Goal: Task Accomplishment & Management: Manage account settings

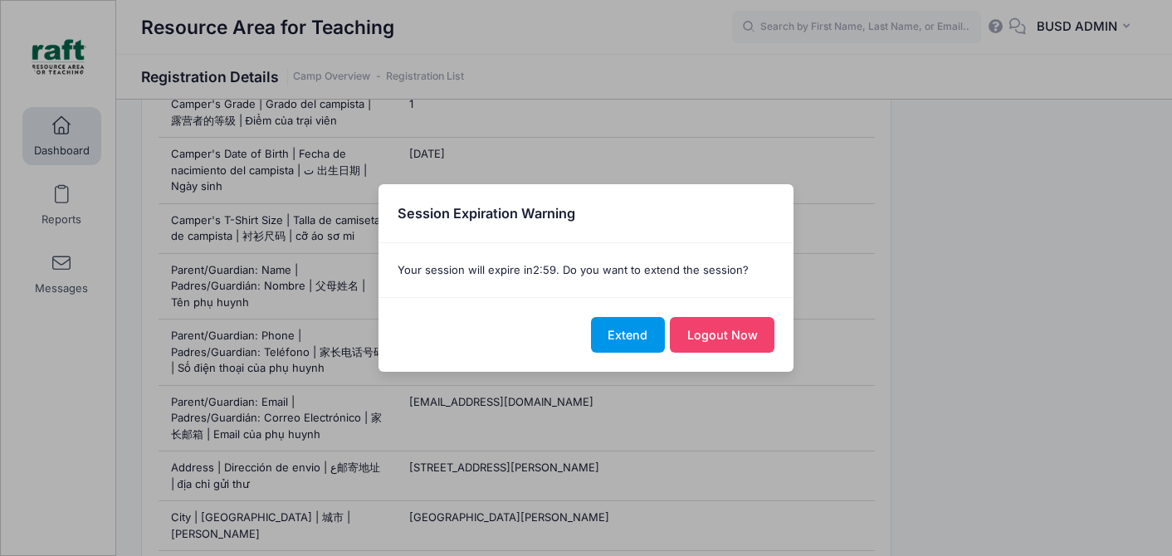
click at [629, 348] on button "Extend" at bounding box center [628, 335] width 74 height 36
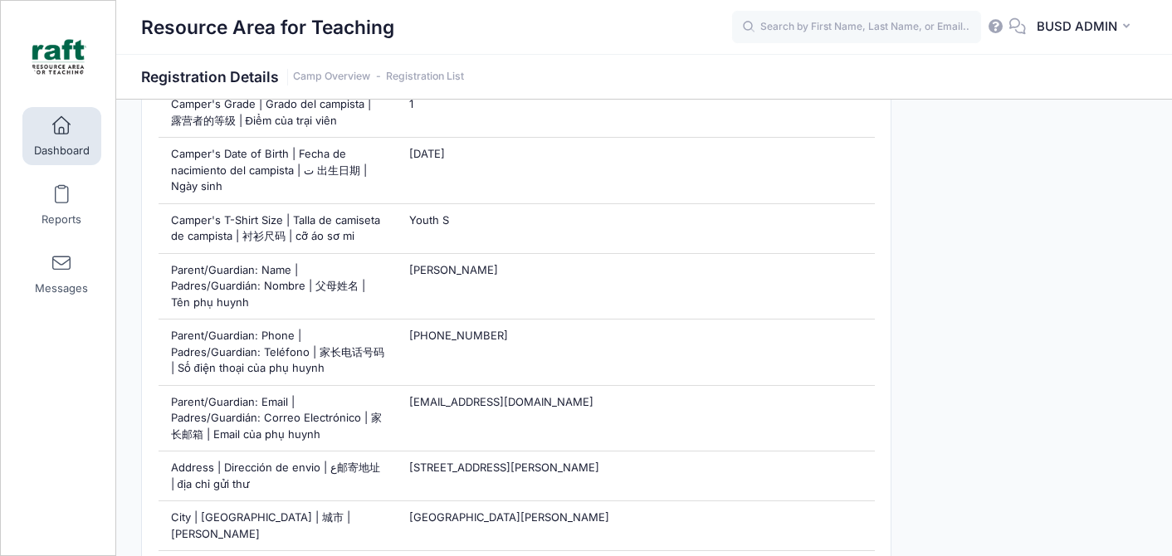
scroll to position [377, 0]
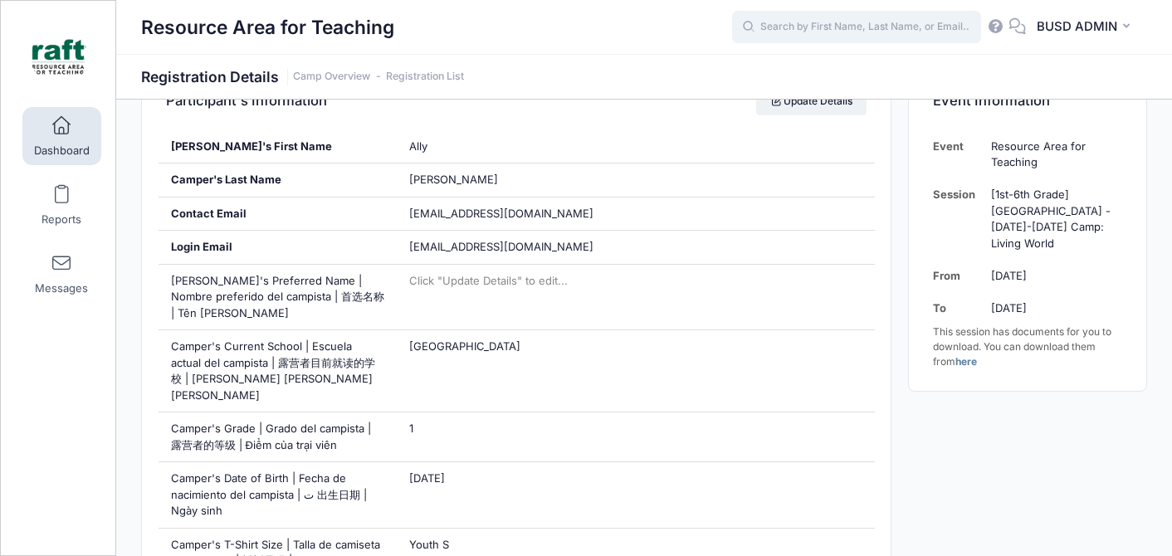
click at [864, 24] on input "text" at bounding box center [856, 27] width 249 height 33
type input "s"
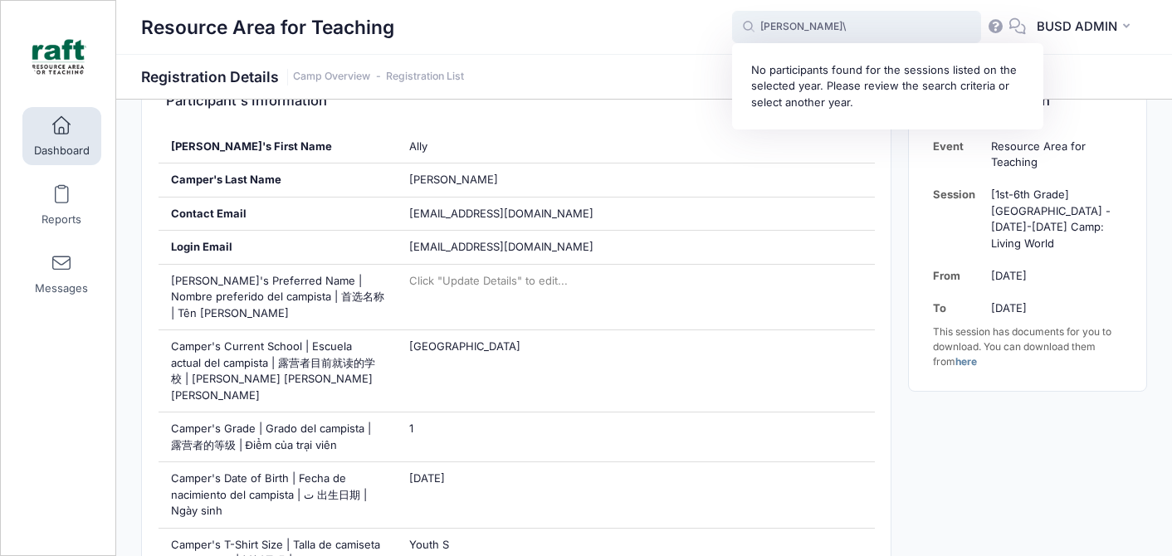
type input "quintero"
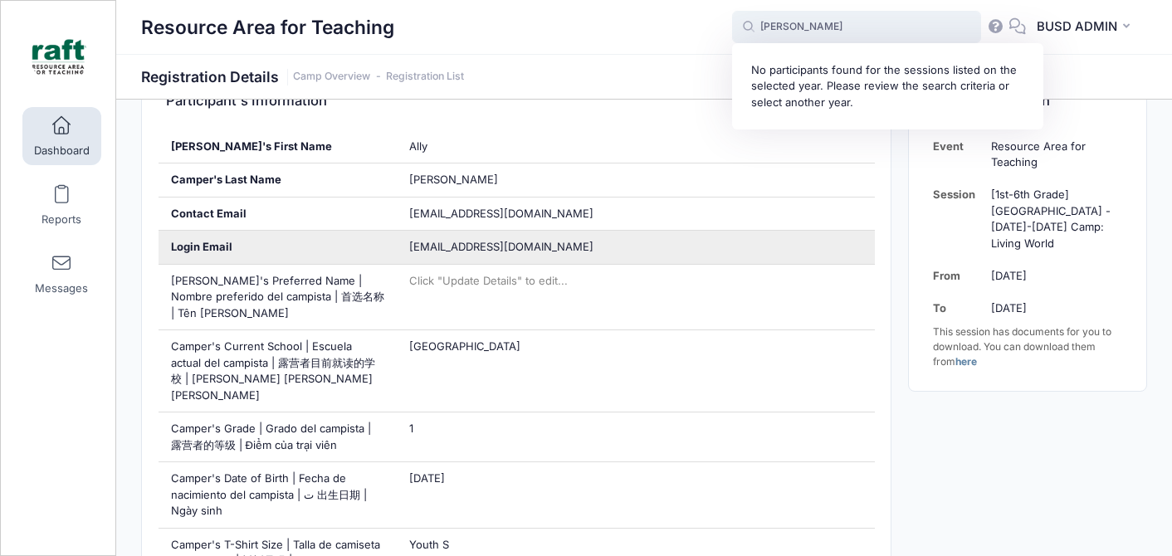
scroll to position [0, 0]
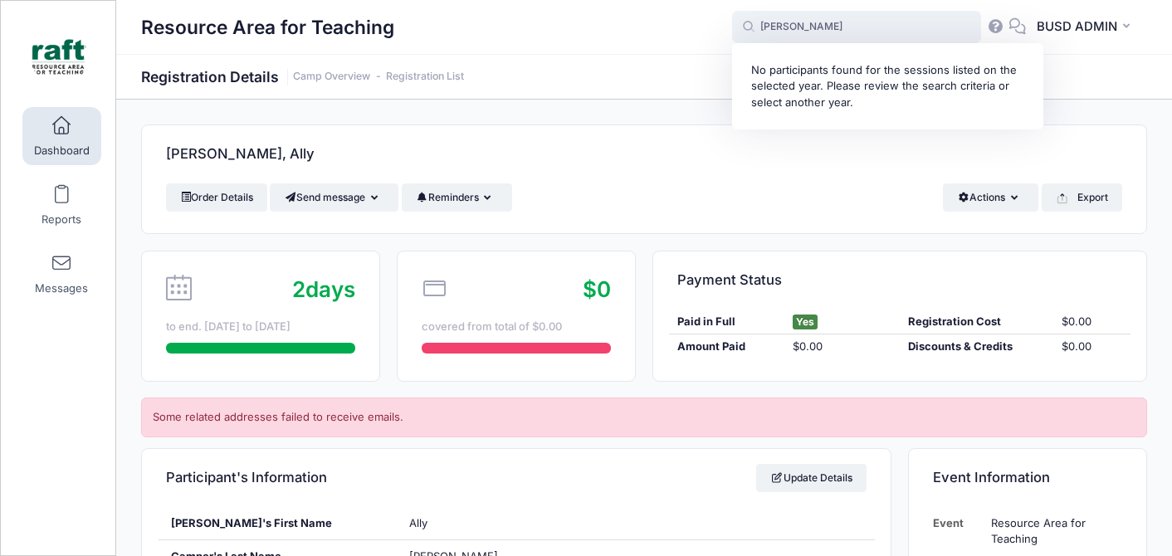
click at [770, 23] on input "quintero" at bounding box center [856, 27] width 249 height 33
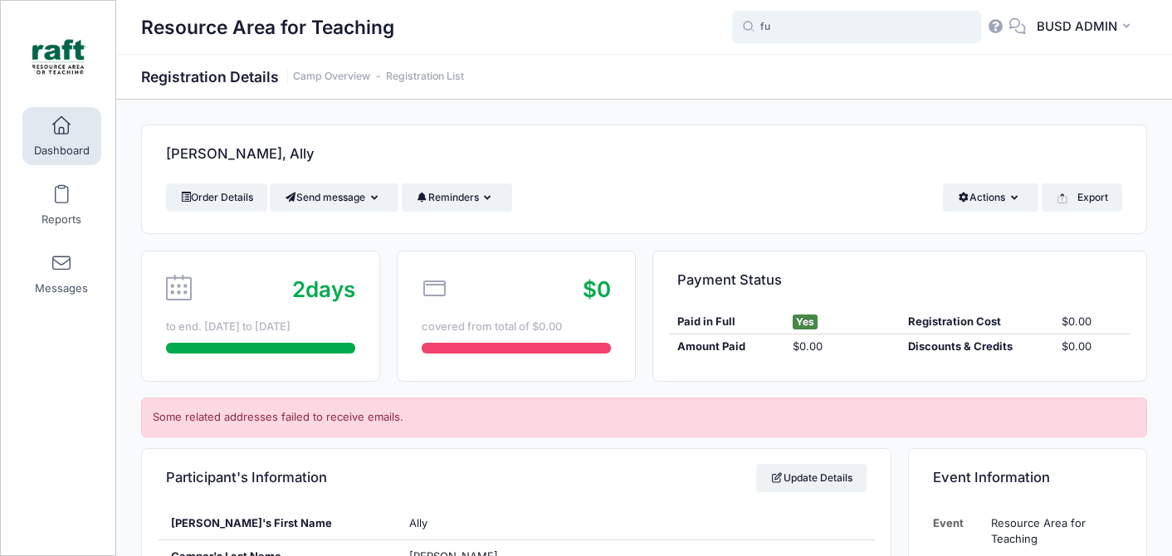
type input "f"
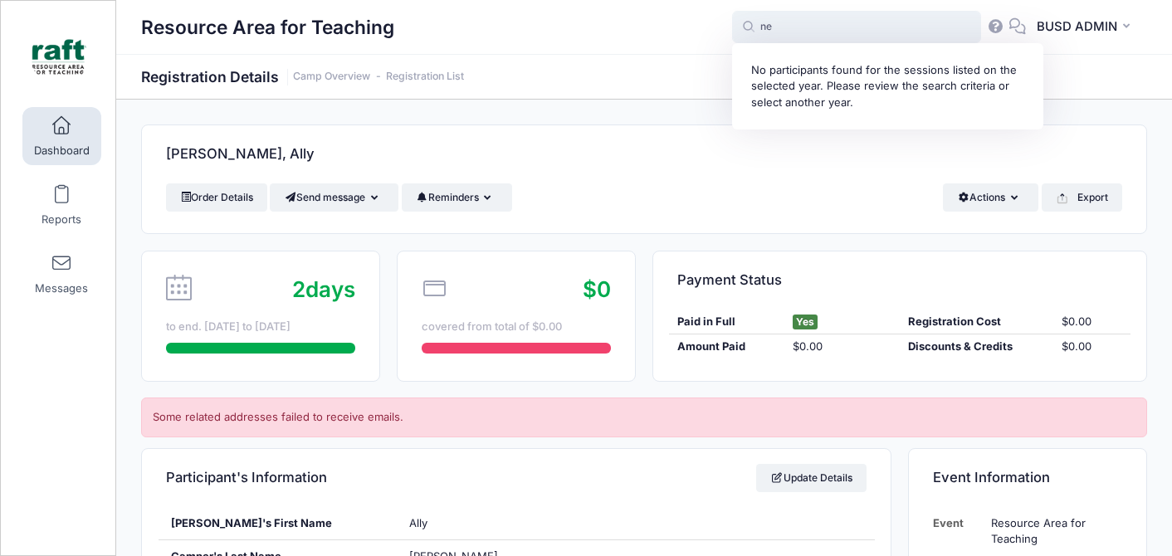
type input "n"
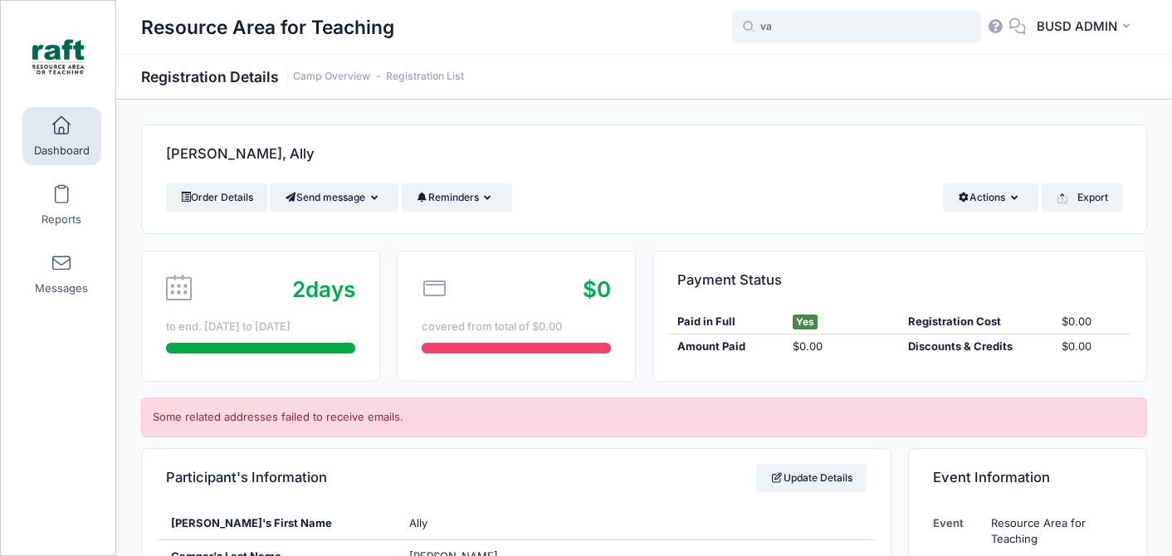
type input "v"
type input "j"
click at [61, 125] on span at bounding box center [61, 126] width 0 height 18
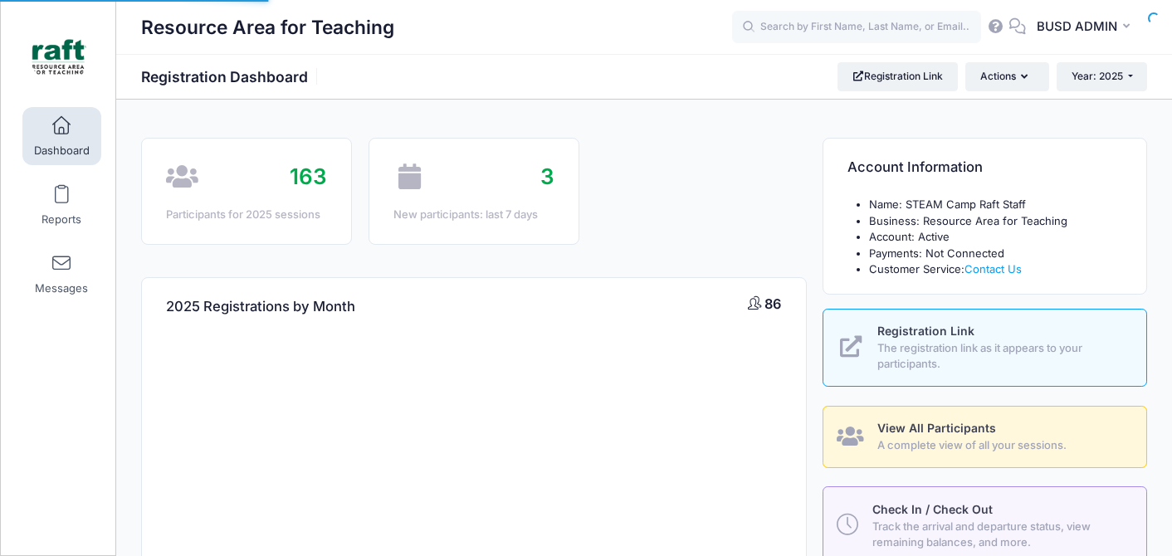
select select
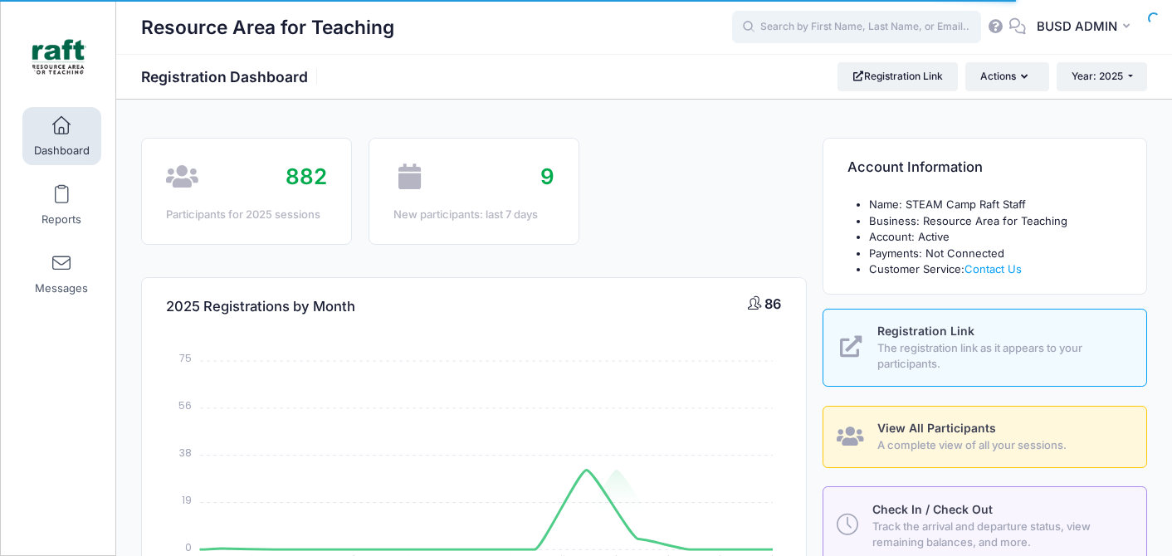
click at [828, 30] on input "text" at bounding box center [856, 27] width 249 height 33
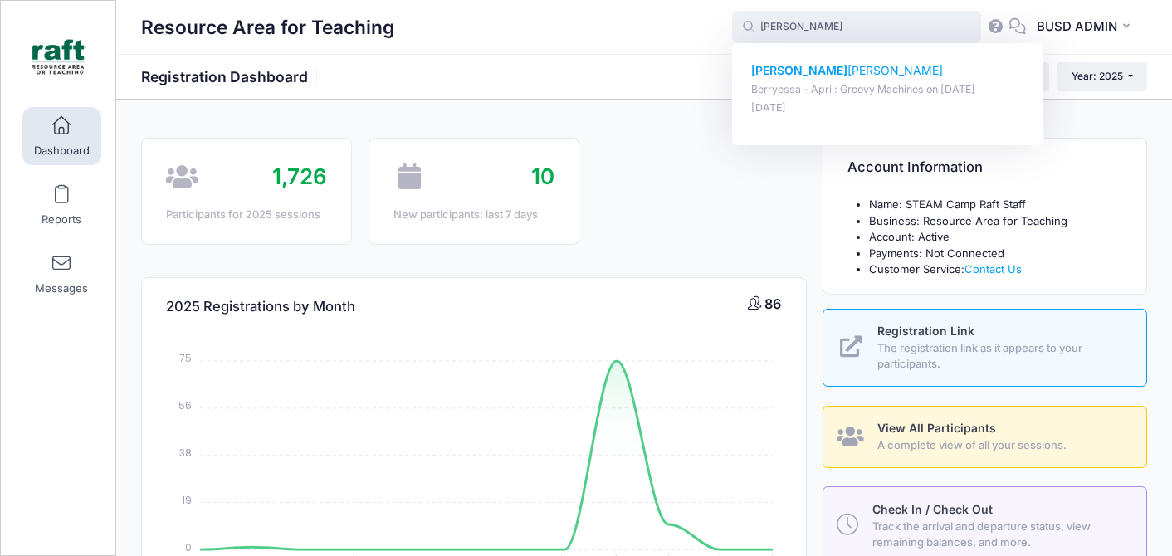
click at [819, 101] on p "[DATE]" at bounding box center [888, 108] width 274 height 16
type input "[PERSON_NAME] (Berryessa - April: Groovy Machines, [DATE])"
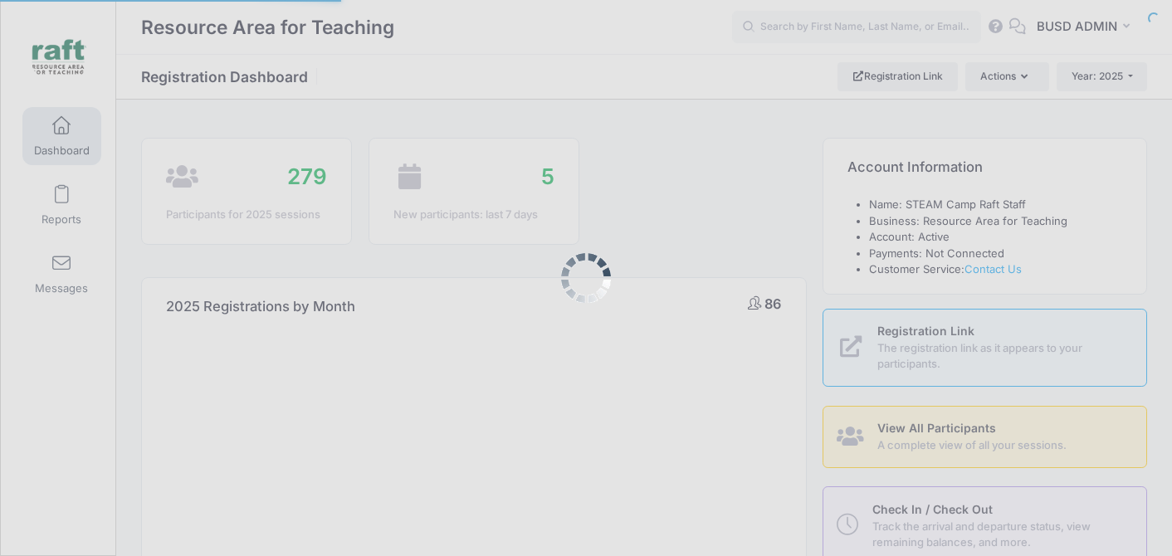
select select
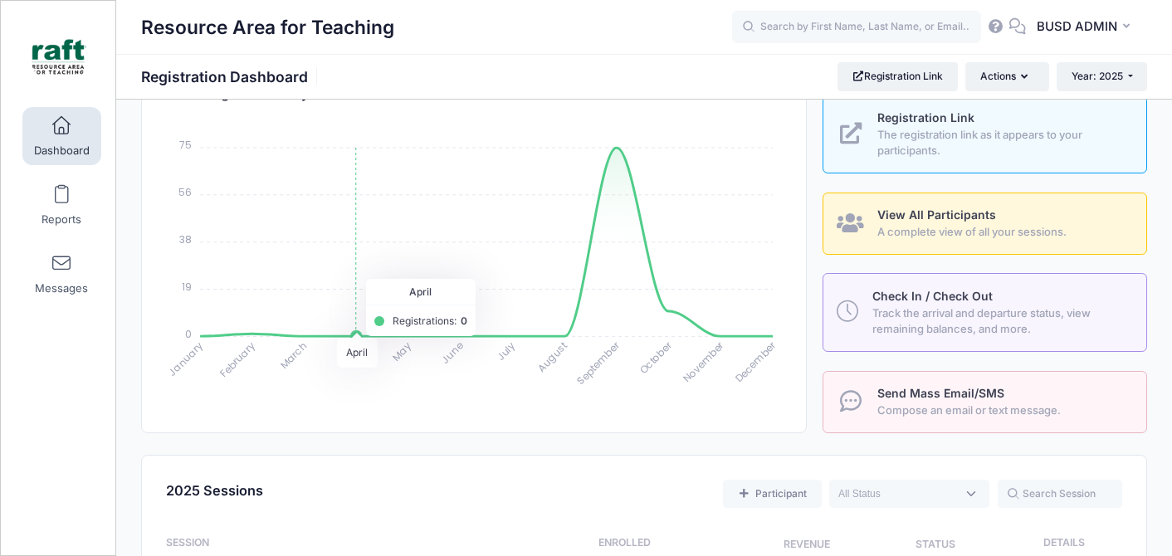
scroll to position [217, 0]
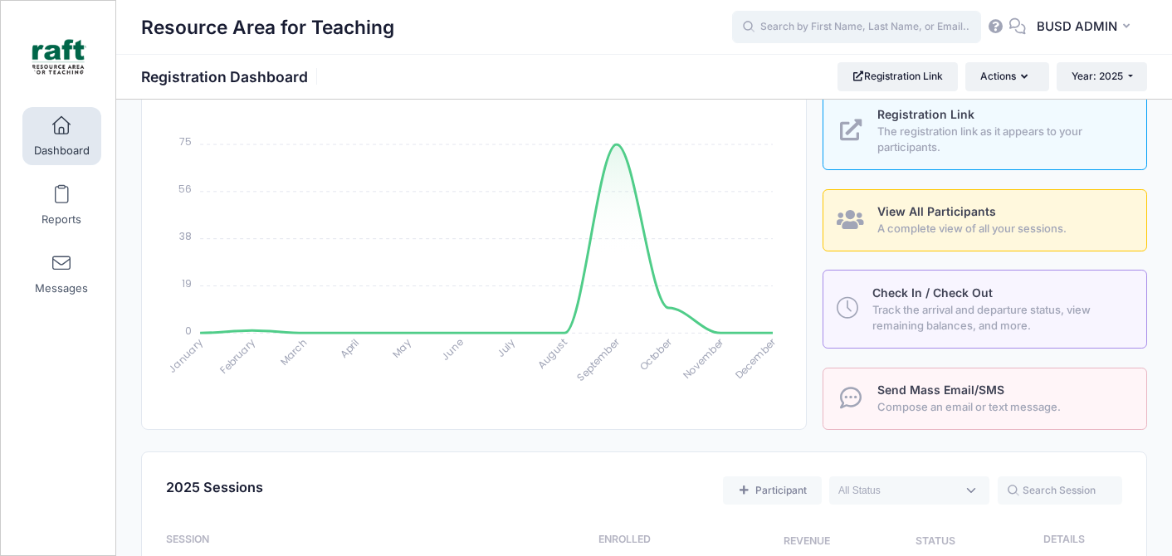
click at [849, 23] on input "text" at bounding box center [856, 27] width 249 height 33
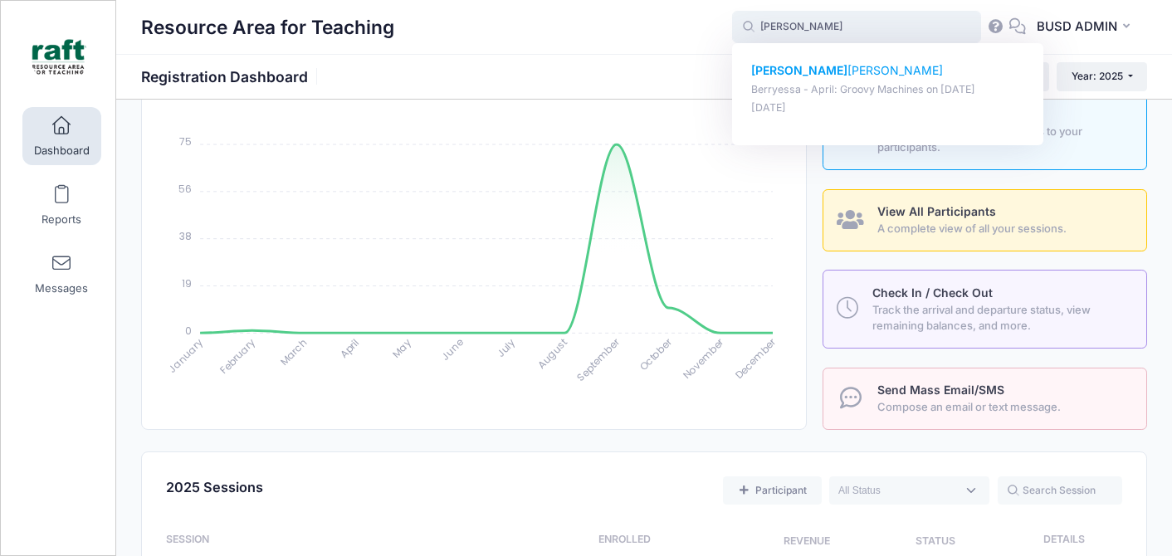
click at [838, 86] on p "Berryessa - April: Groovy Machines on [DATE]" at bounding box center [888, 90] width 274 height 16
type input "[PERSON_NAME] (Berryessa - April: Groovy Machines, [DATE])"
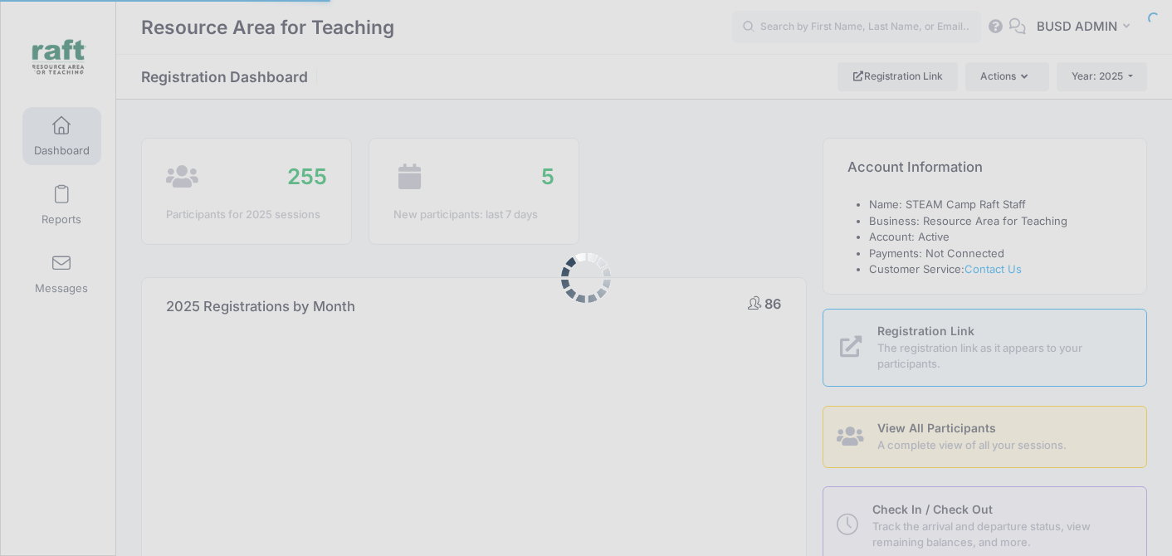
select select
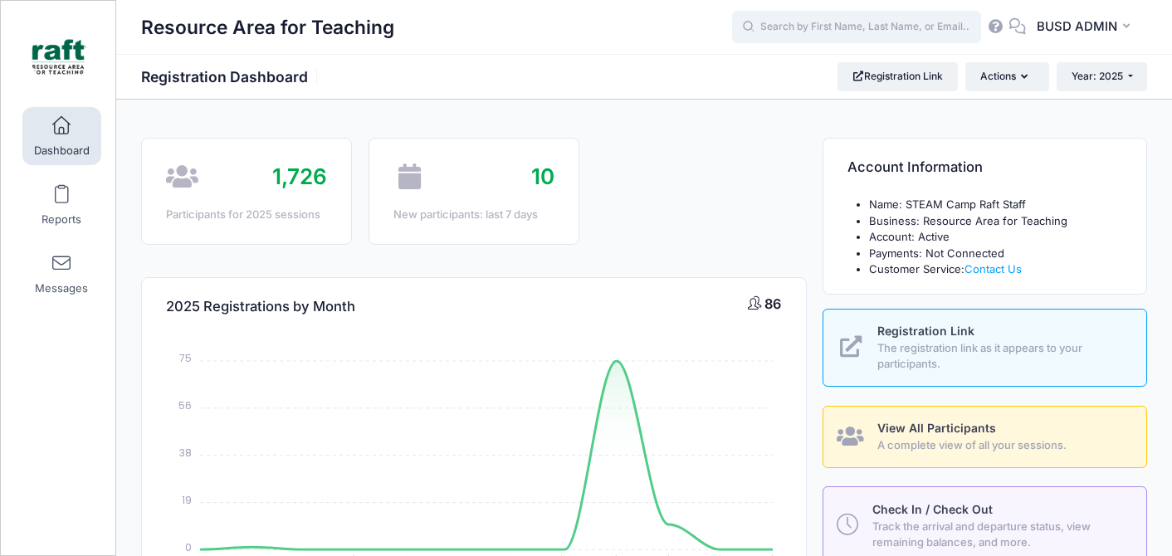
click at [868, 21] on input "text" at bounding box center [856, 27] width 249 height 33
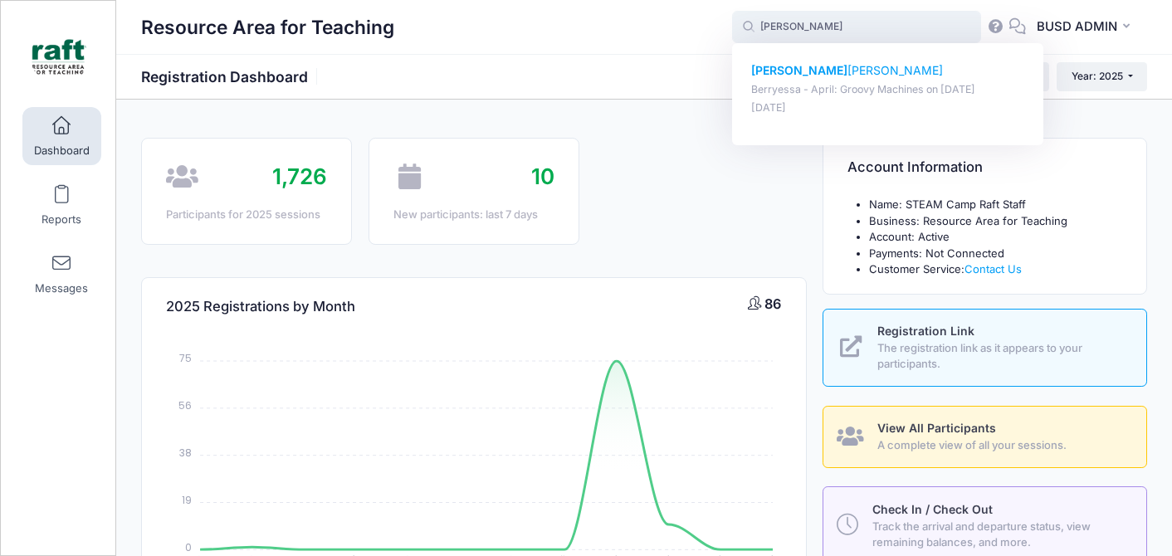
click at [838, 95] on p "Berryessa - April: Groovy Machines on [DATE]" at bounding box center [888, 90] width 274 height 16
type input "[PERSON_NAME] (Berryessa - April: Groovy Machines, [DATE])"
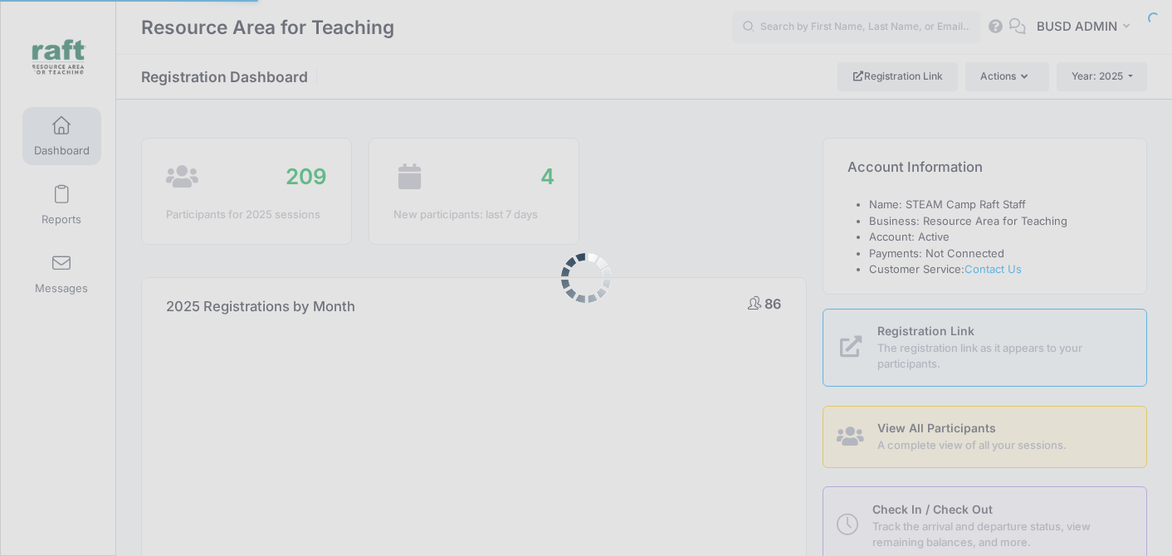
select select
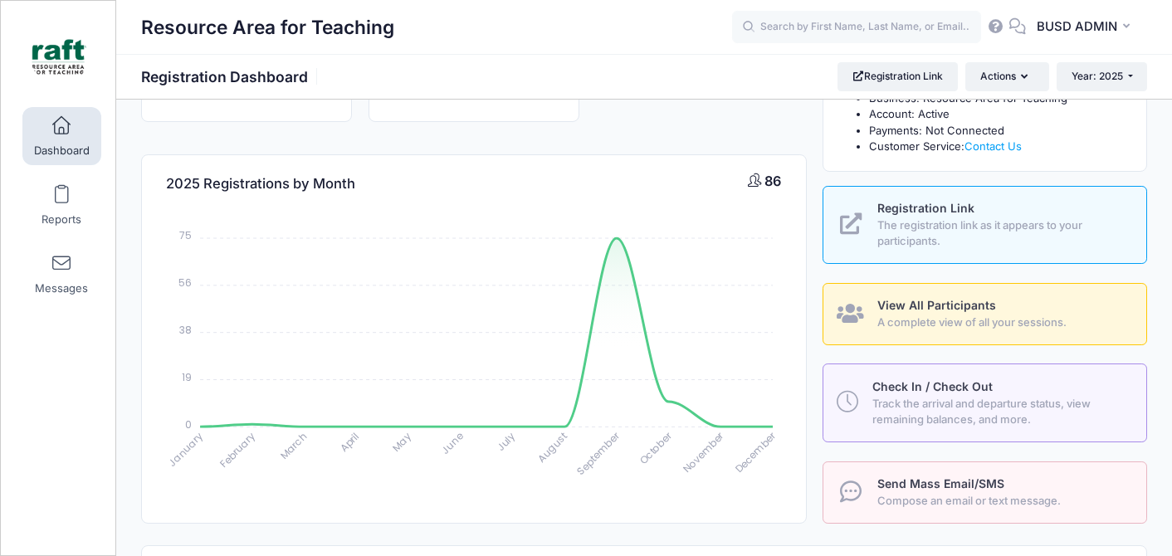
scroll to position [135, 0]
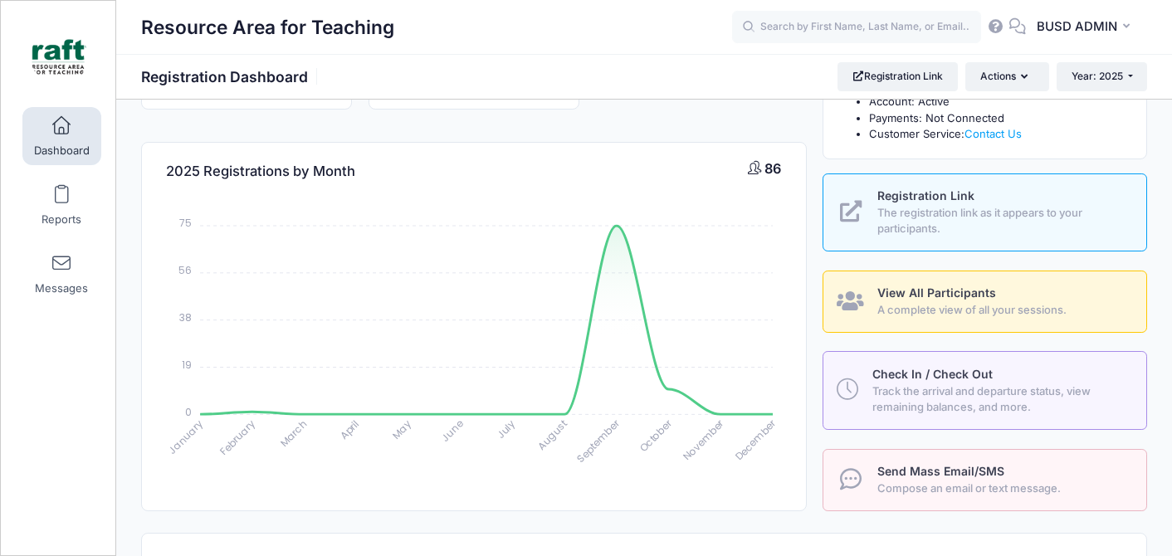
click at [888, 290] on span "View All Participants" at bounding box center [936, 293] width 119 height 14
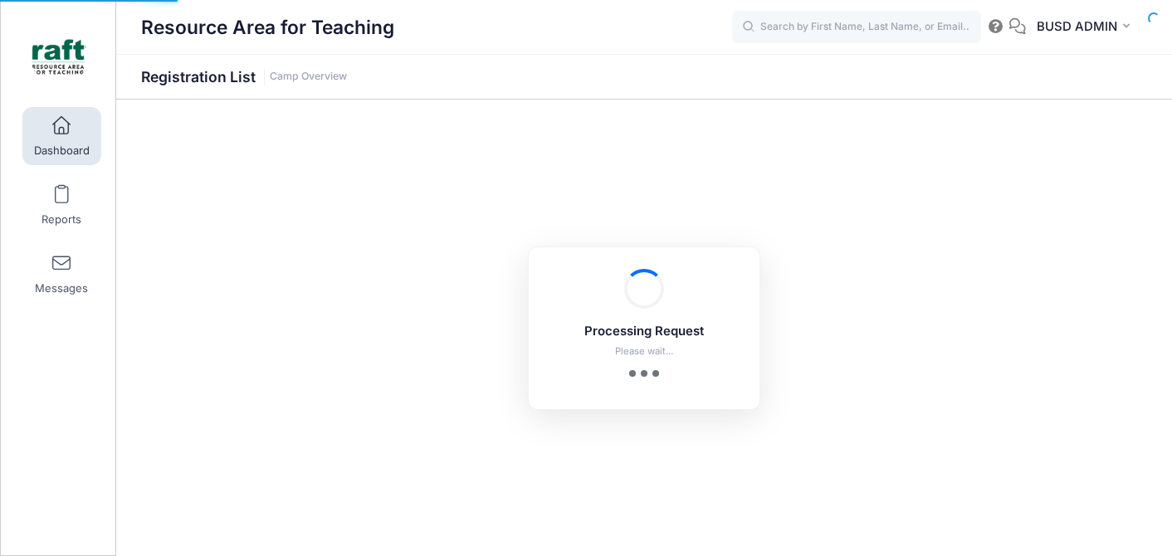
select select "10"
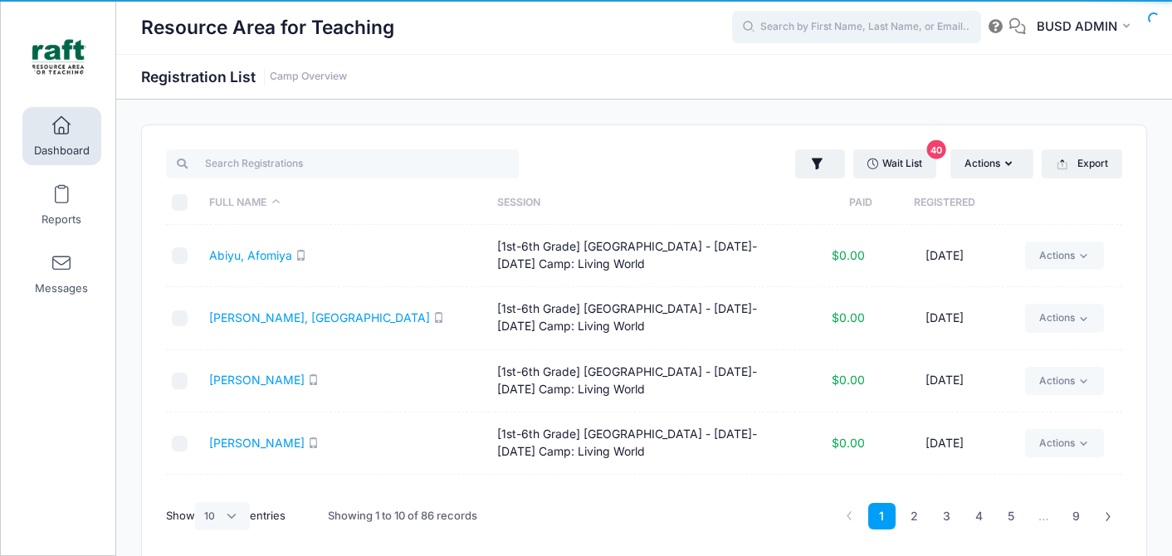
click at [848, 24] on input "text" at bounding box center [856, 27] width 249 height 33
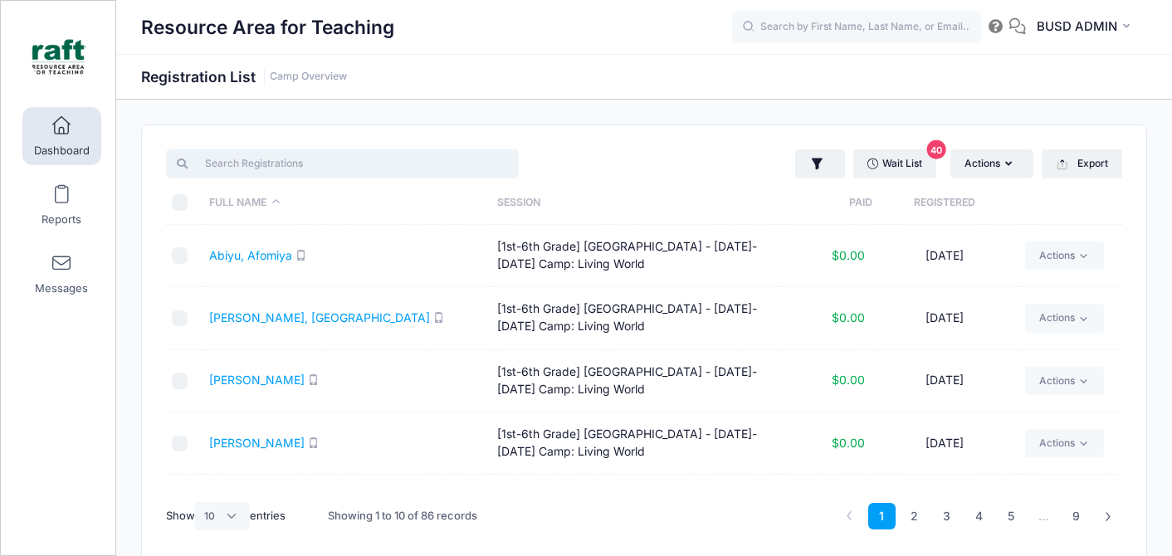
click at [281, 174] on input "search" at bounding box center [342, 163] width 353 height 28
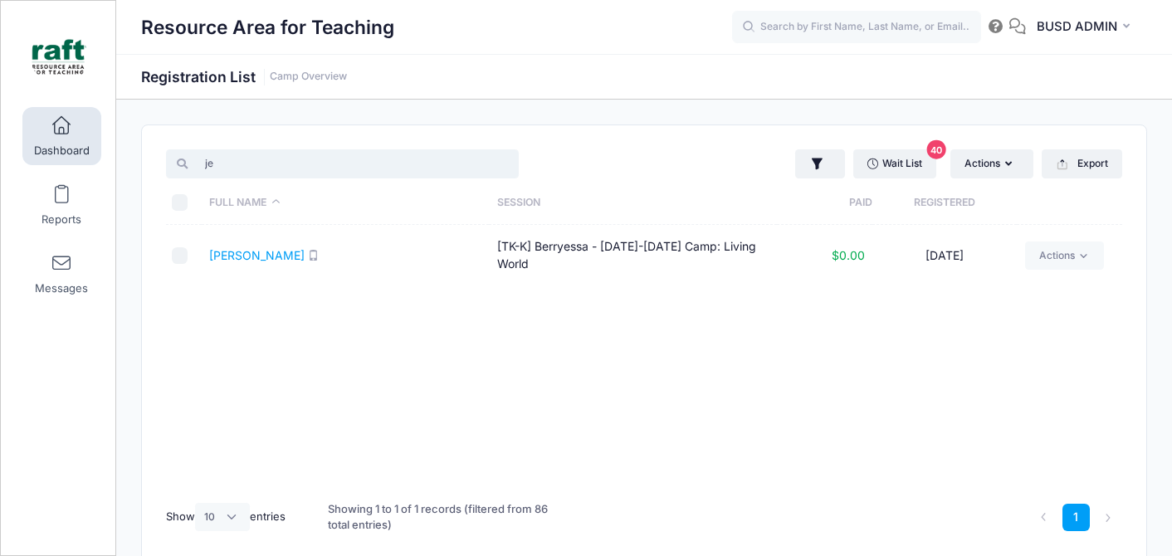
type input "j"
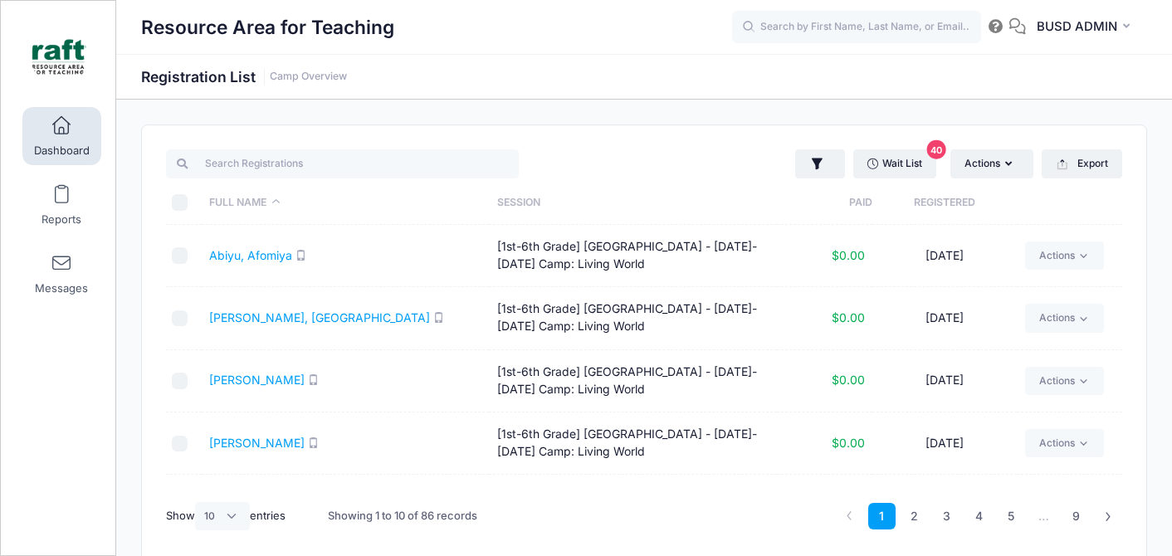
click at [50, 144] on span "Dashboard" at bounding box center [62, 151] width 56 height 14
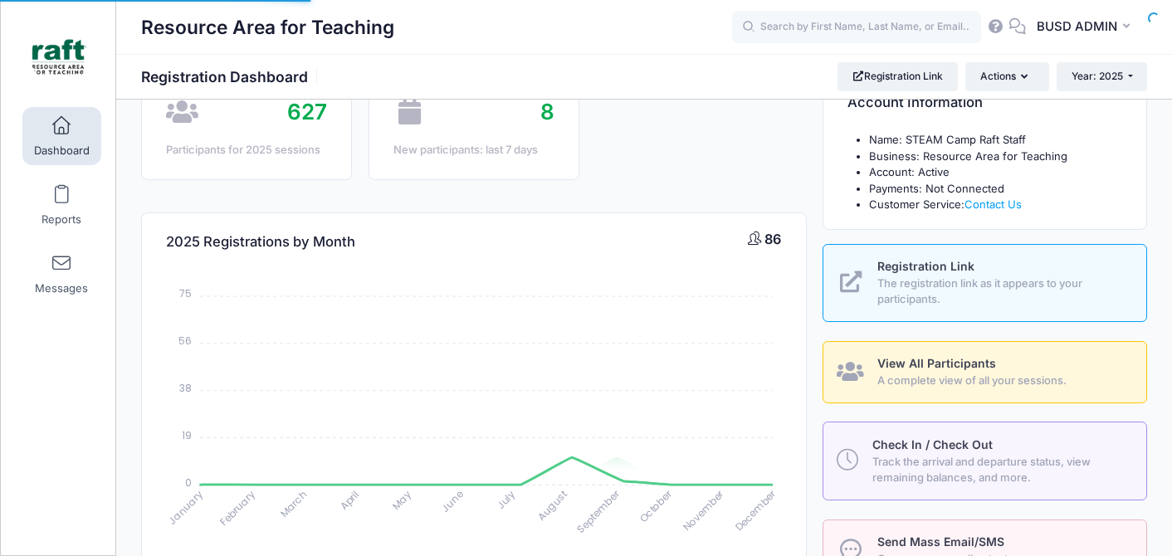
select select
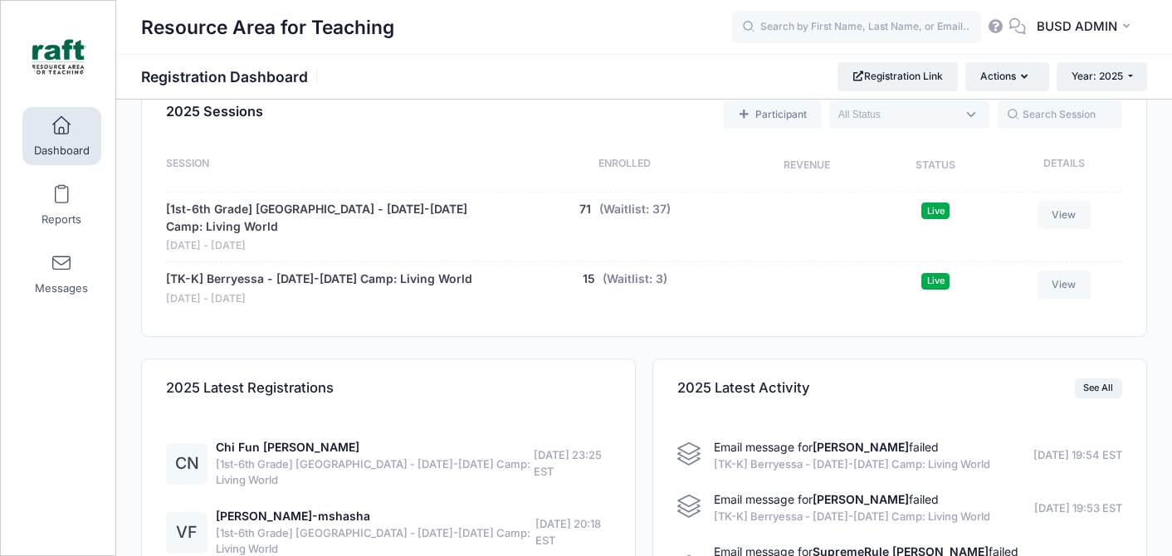
scroll to position [630, 0]
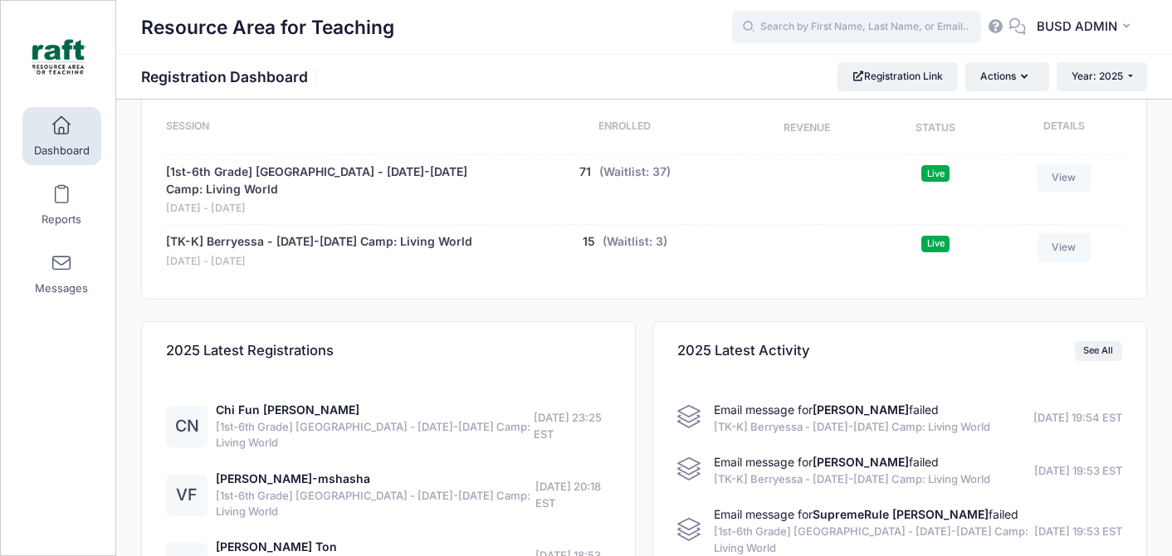
click at [809, 38] on input "text" at bounding box center [856, 27] width 249 height 33
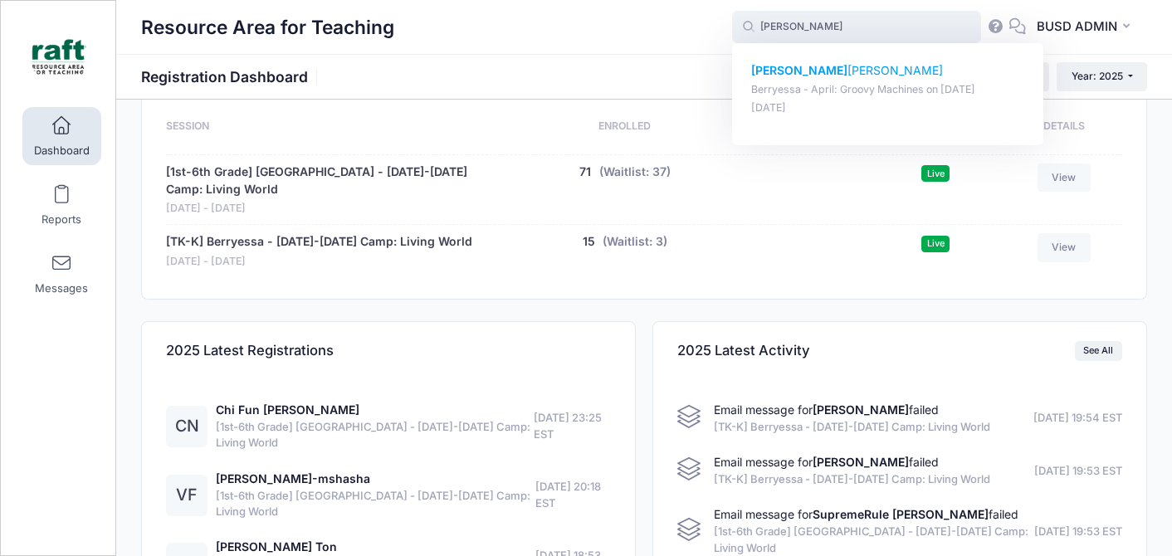
click at [808, 71] on p "[PERSON_NAME]" at bounding box center [888, 70] width 274 height 17
type input "[PERSON_NAME] (Berryessa - April: Groovy Machines, [DATE])"
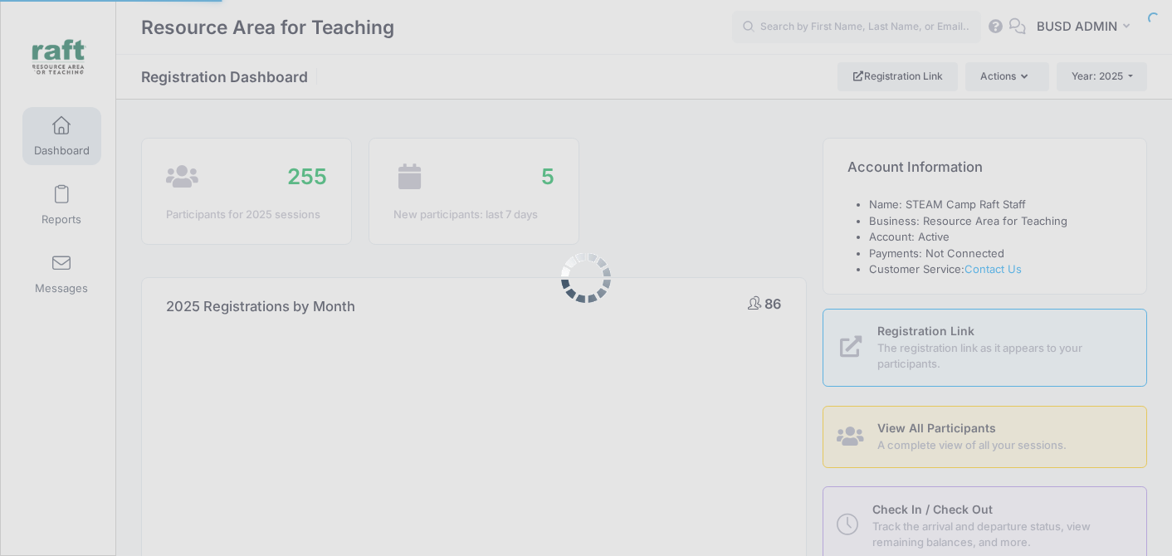
select select
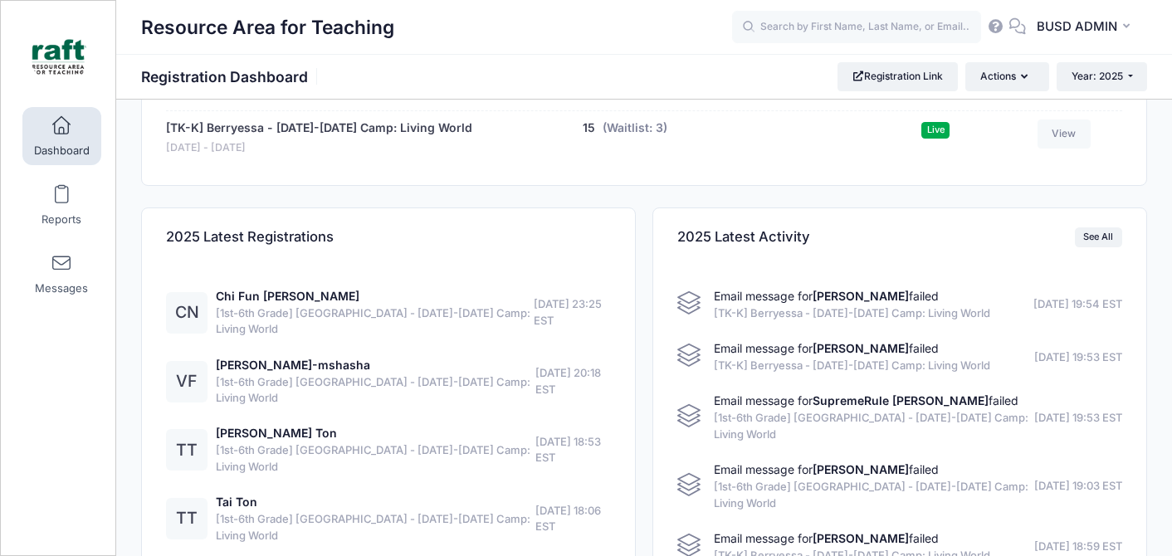
scroll to position [908, 0]
